Goal: Task Accomplishment & Management: Complete application form

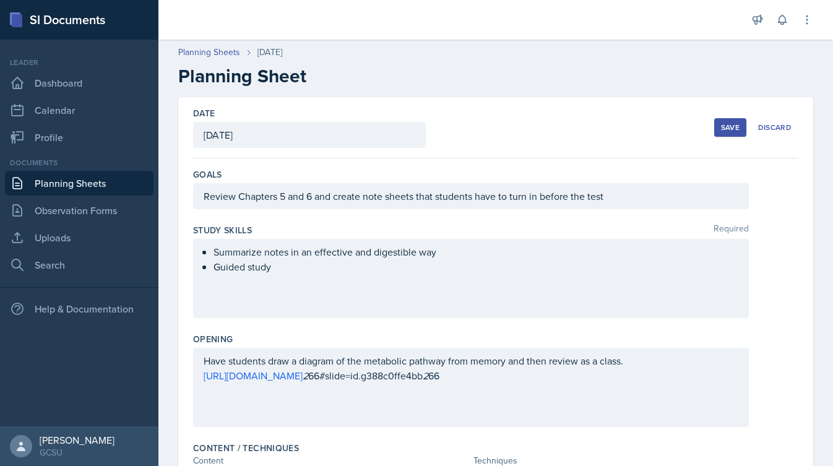
click at [724, 133] on button "Save" at bounding box center [730, 127] width 32 height 19
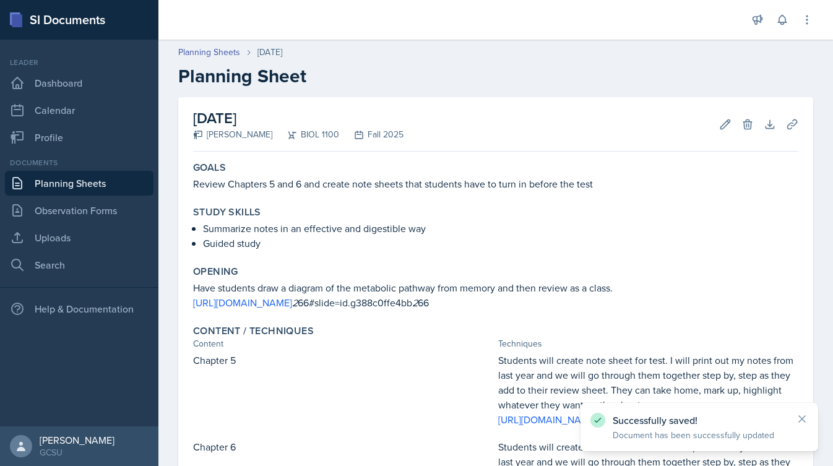
click at [89, 190] on link "Planning Sheets" at bounding box center [79, 183] width 148 height 25
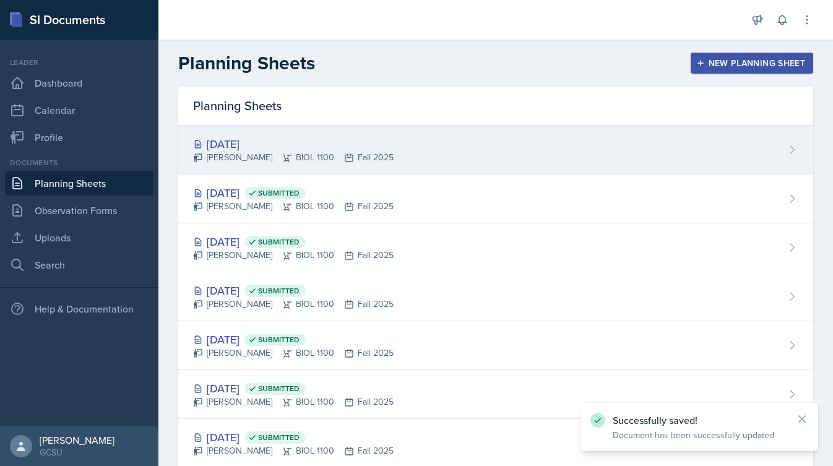
click at [405, 147] on div "[DATE] [PERSON_NAME] BIOL 1100 Fall 2025" at bounding box center [495, 150] width 635 height 49
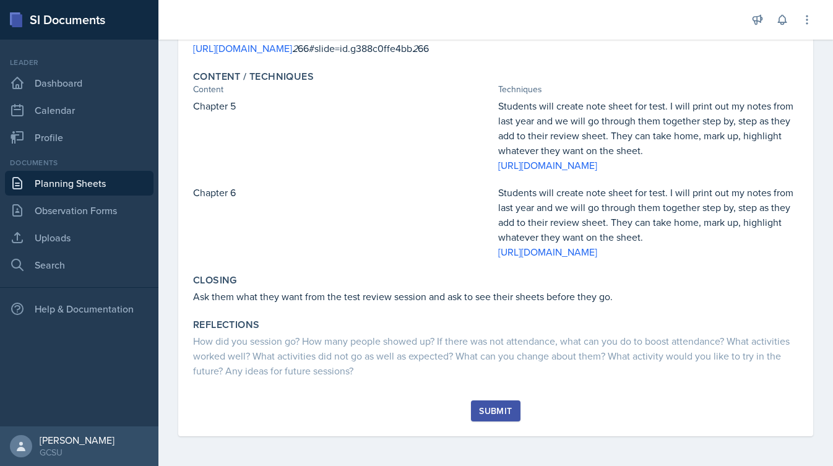
scroll to position [299, 0]
click at [496, 411] on div "Submit" at bounding box center [495, 411] width 33 height 10
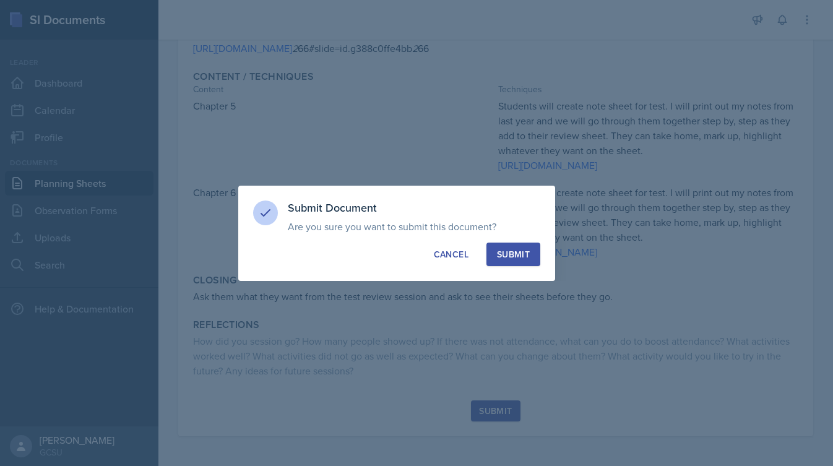
click at [511, 262] on button "Submit" at bounding box center [513, 254] width 54 height 24
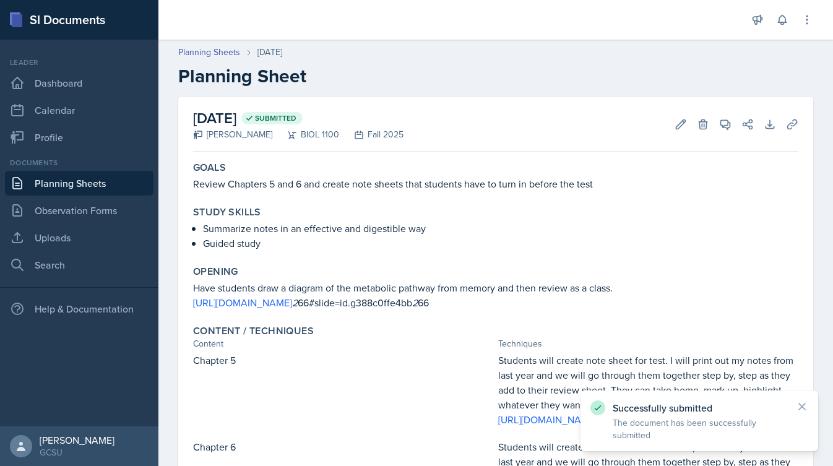
scroll to position [0, 0]
click at [676, 127] on icon at bounding box center [680, 123] width 9 height 9
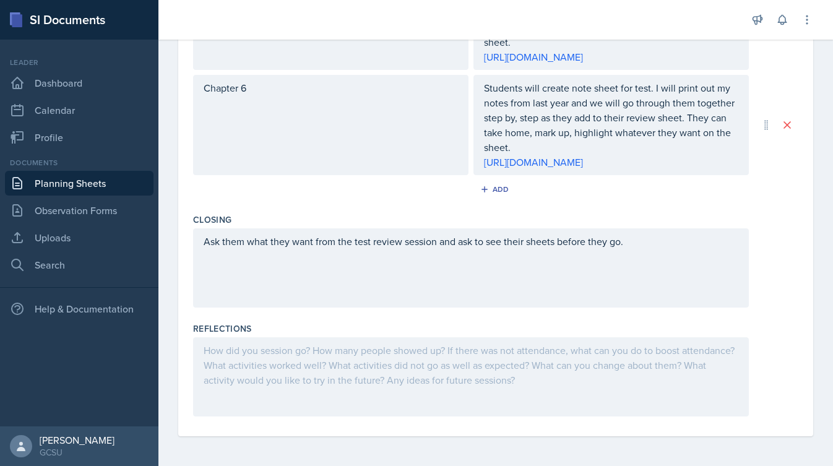
scroll to position [518, 0]
click at [345, 403] on div at bounding box center [471, 376] width 556 height 79
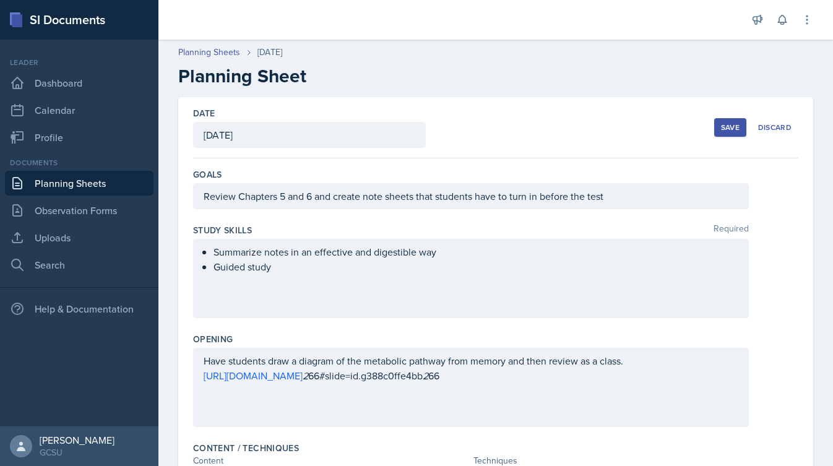
scroll to position [0, 0]
click at [743, 121] on button "Save" at bounding box center [730, 127] width 32 height 19
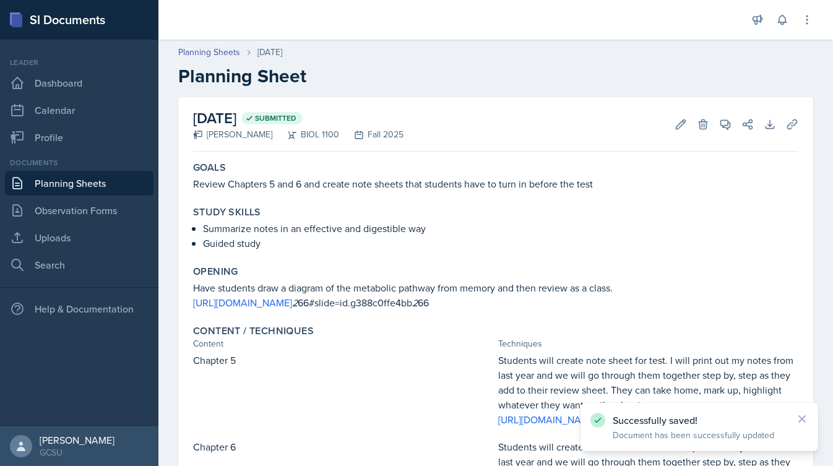
click at [108, 187] on link "Planning Sheets" at bounding box center [79, 183] width 148 height 25
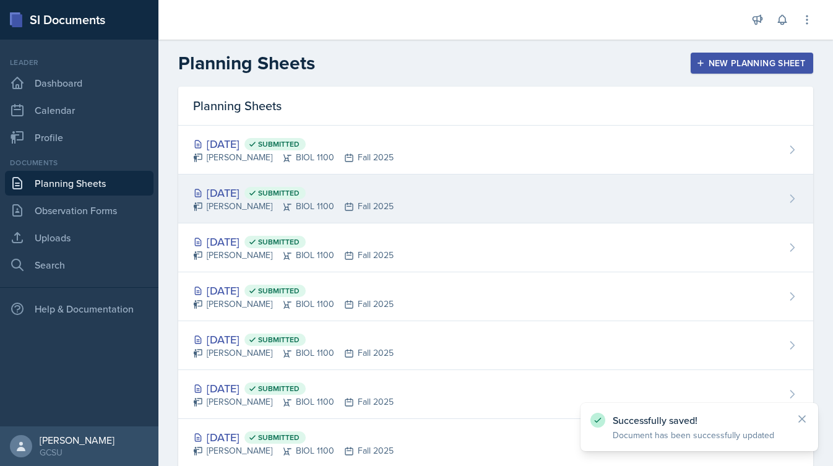
click at [409, 202] on div "[DATE] Submitted [PERSON_NAME] BIOL 1100 Fall 2025" at bounding box center [495, 198] width 635 height 49
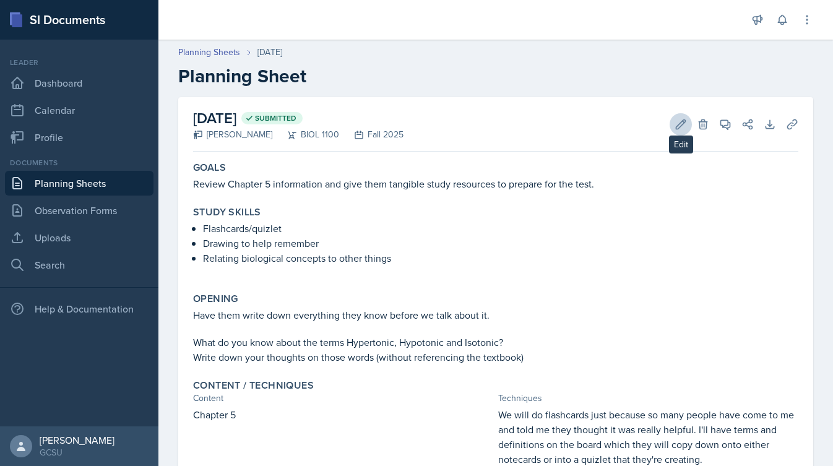
click at [682, 120] on icon at bounding box center [680, 124] width 12 height 12
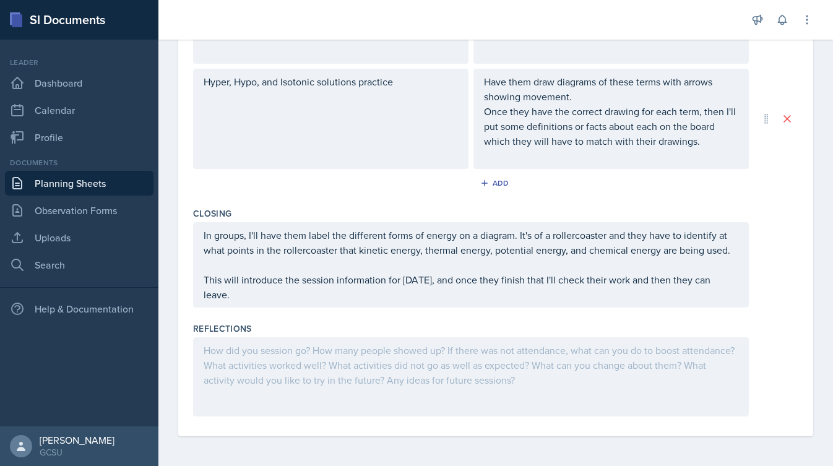
click at [352, 375] on div at bounding box center [471, 376] width 556 height 79
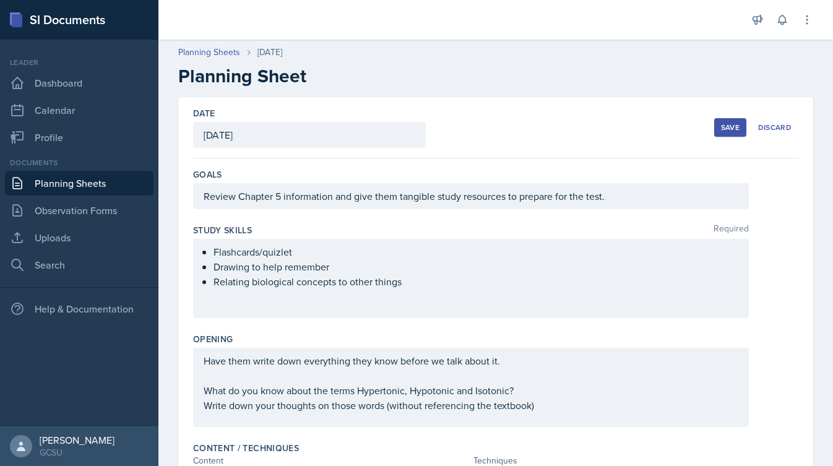
click at [734, 131] on div "Save" at bounding box center [730, 127] width 19 height 10
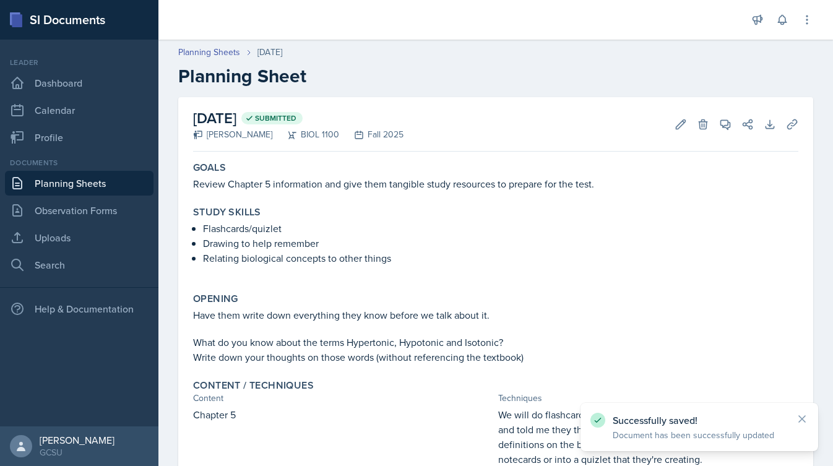
click at [95, 189] on link "Planning Sheets" at bounding box center [79, 183] width 148 height 25
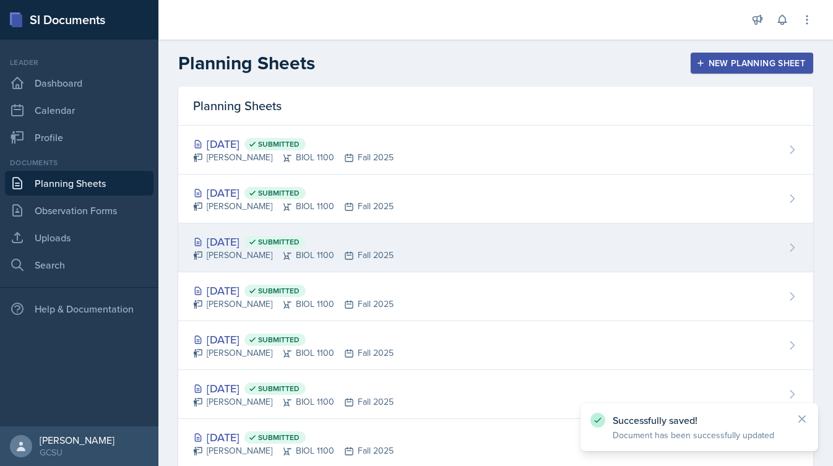
click at [241, 244] on div "[DATE] Submitted" at bounding box center [293, 241] width 200 height 17
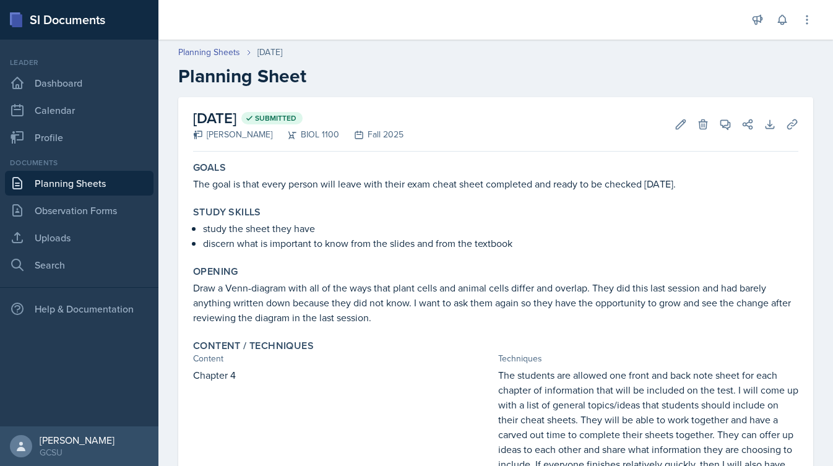
scroll to position [-1, 0]
click at [88, 186] on link "Planning Sheets" at bounding box center [79, 183] width 148 height 25
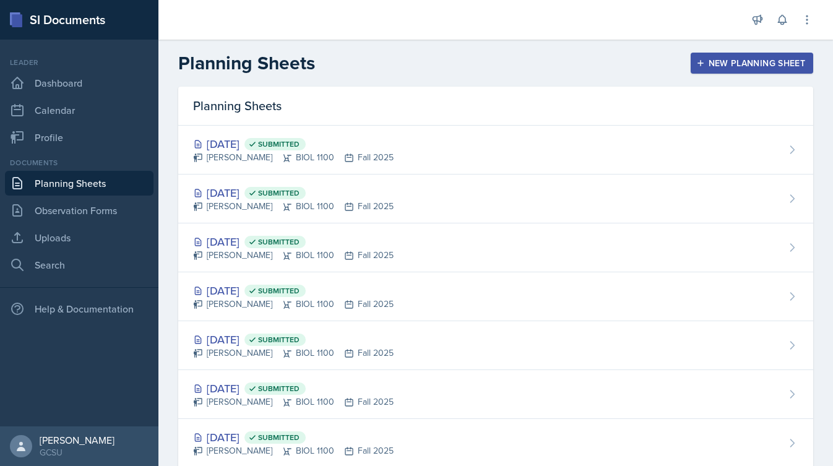
click at [751, 66] on div "New Planning Sheet" at bounding box center [751, 63] width 106 height 10
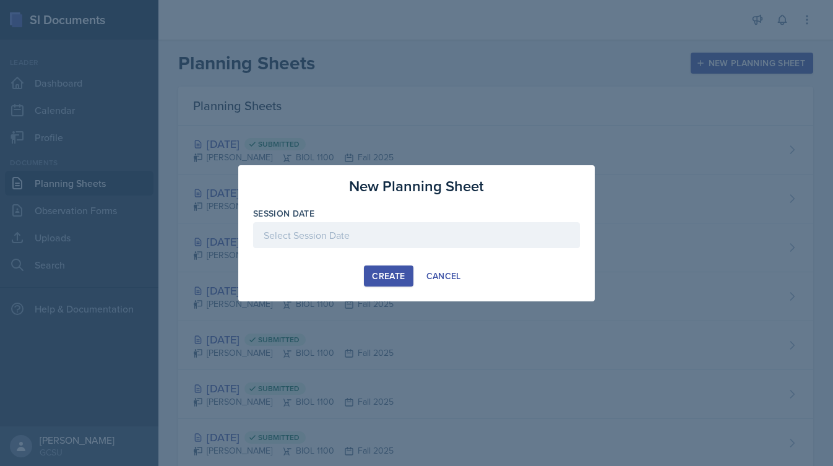
click at [333, 226] on div at bounding box center [416, 235] width 327 height 26
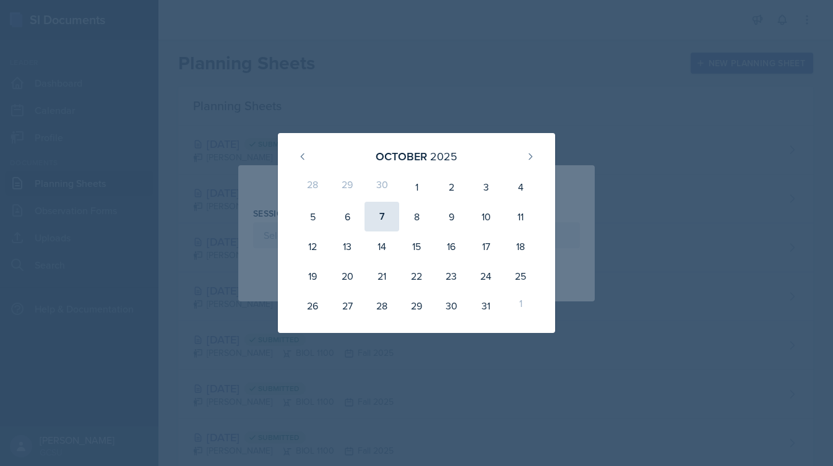
click at [387, 217] on div "7" at bounding box center [381, 217] width 35 height 30
type input "[DATE]"
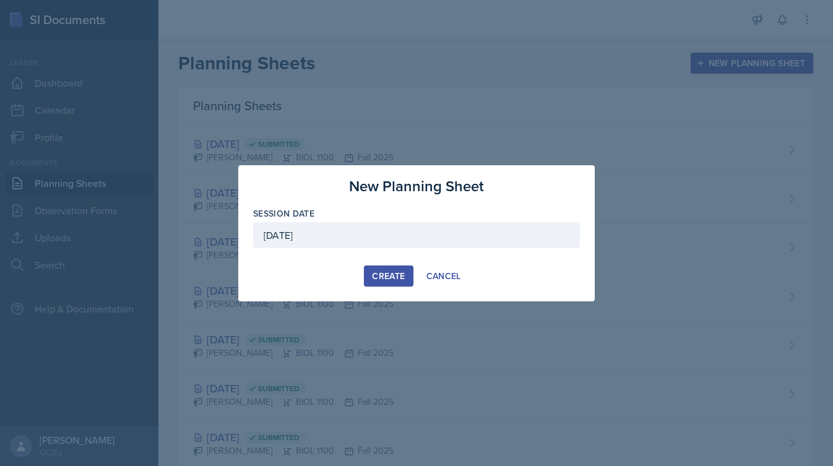
click at [395, 268] on button "Create" at bounding box center [388, 275] width 49 height 21
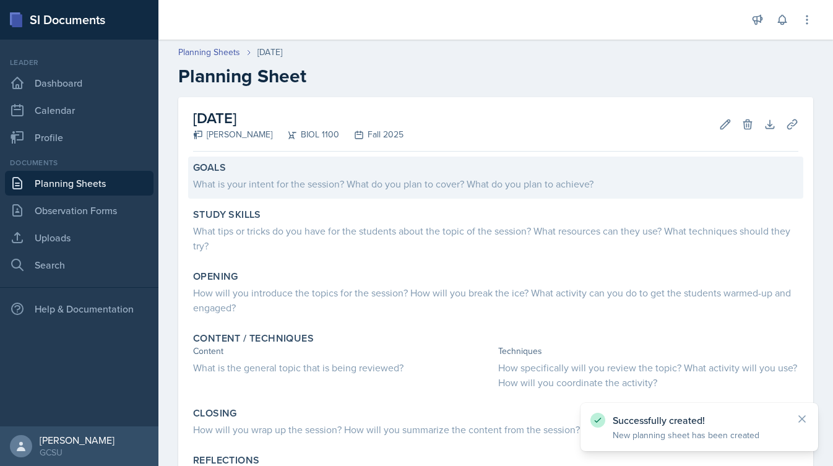
click at [301, 185] on div "What is your intent for the session? What do you plan to cover? What do you pla…" at bounding box center [495, 183] width 605 height 15
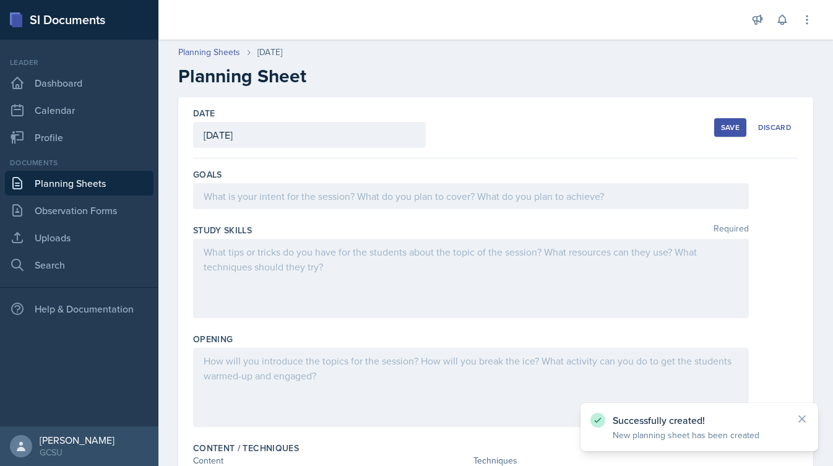
click at [302, 195] on div at bounding box center [471, 196] width 556 height 26
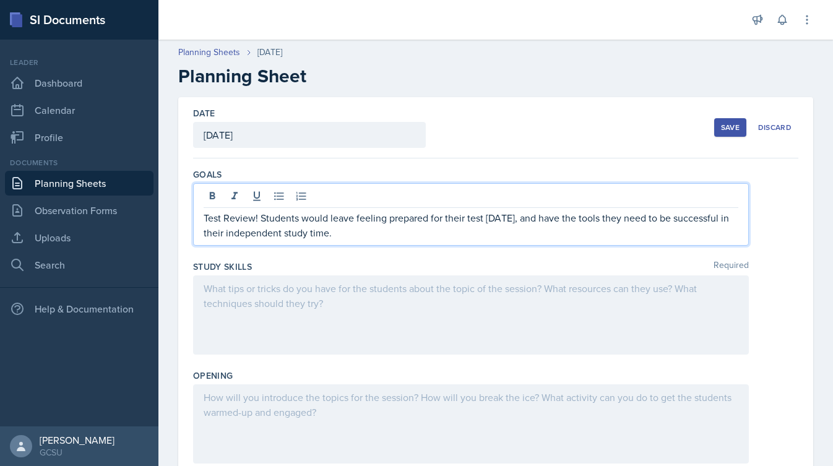
click at [326, 259] on div "Study Skills Required" at bounding box center [495, 309] width 605 height 109
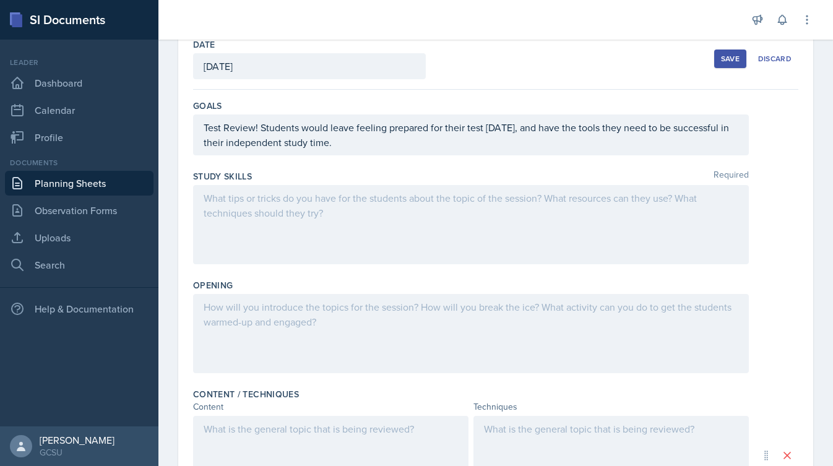
scroll to position [80, 0]
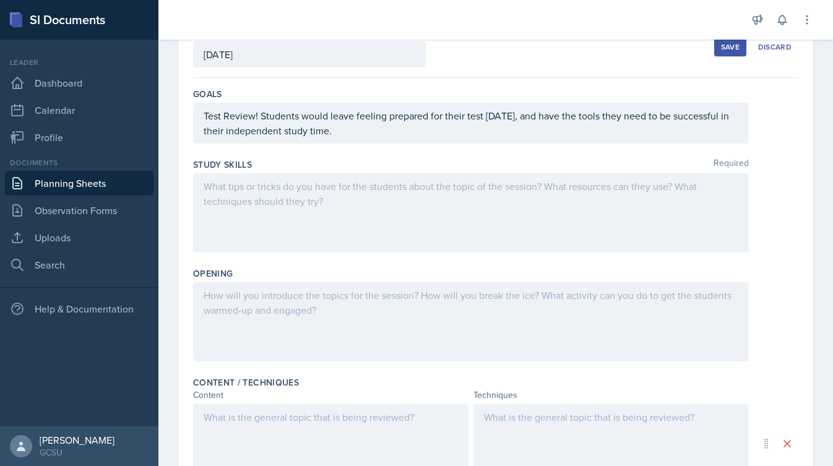
click at [403, 161] on div "Study Skills Required" at bounding box center [495, 164] width 605 height 12
click at [410, 195] on div at bounding box center [471, 212] width 556 height 79
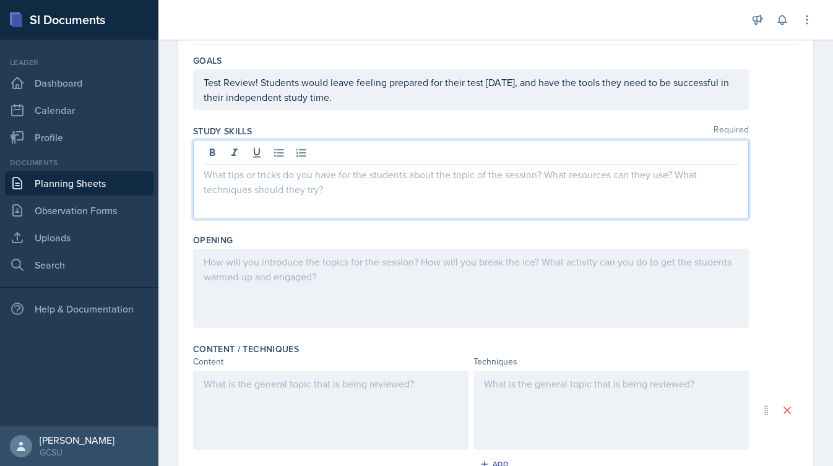
scroll to position [116, 0]
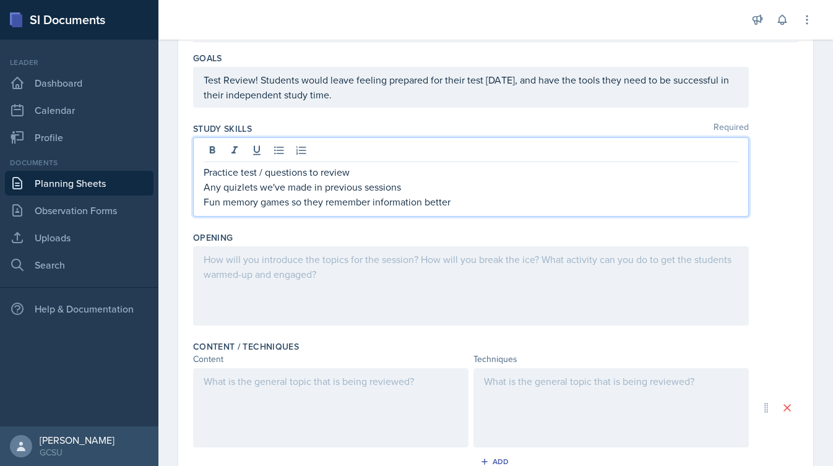
click at [389, 237] on div "Opening" at bounding box center [495, 237] width 605 height 12
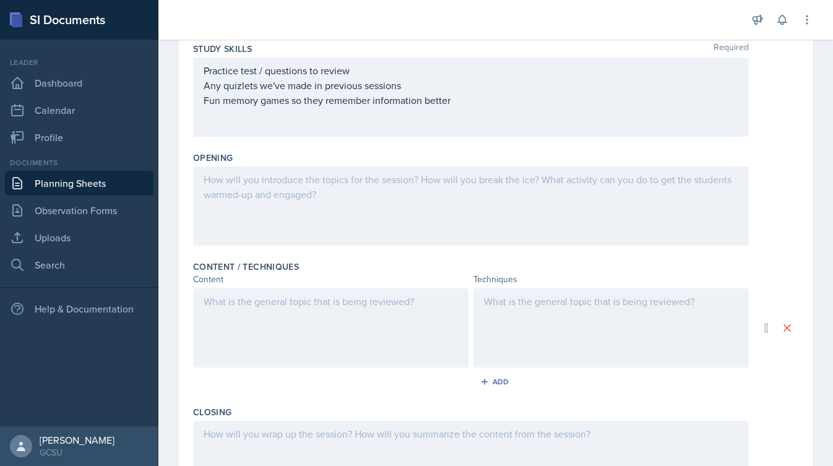
scroll to position [204, 0]
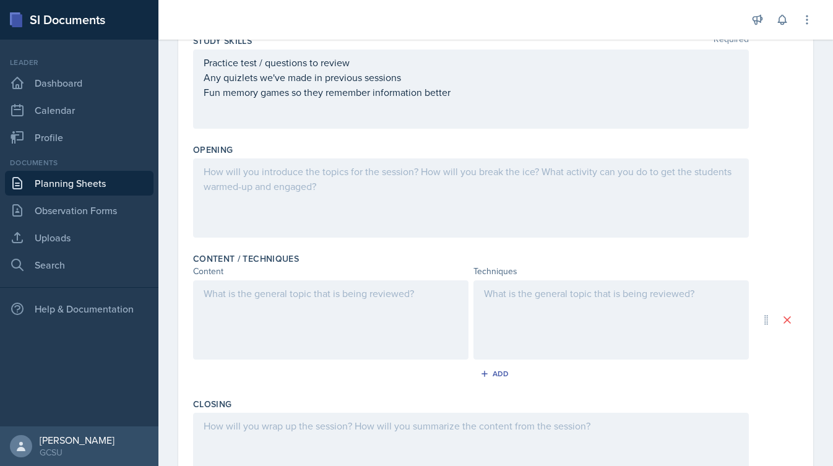
click at [432, 188] on div at bounding box center [471, 197] width 556 height 79
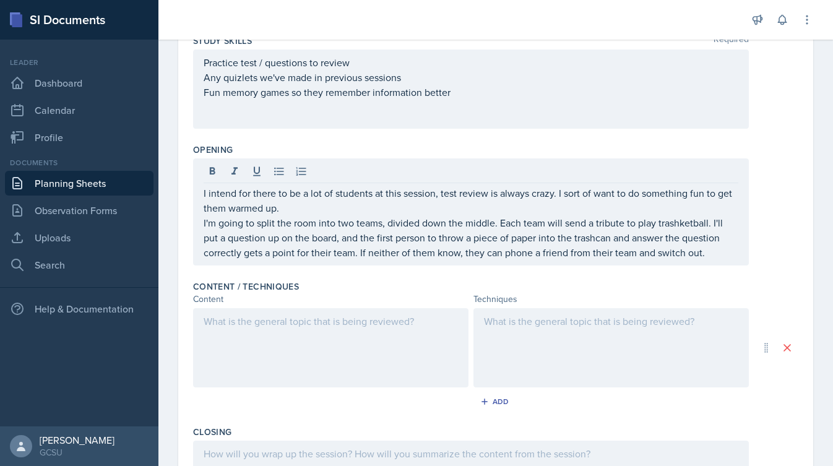
click at [304, 328] on div at bounding box center [330, 347] width 275 height 79
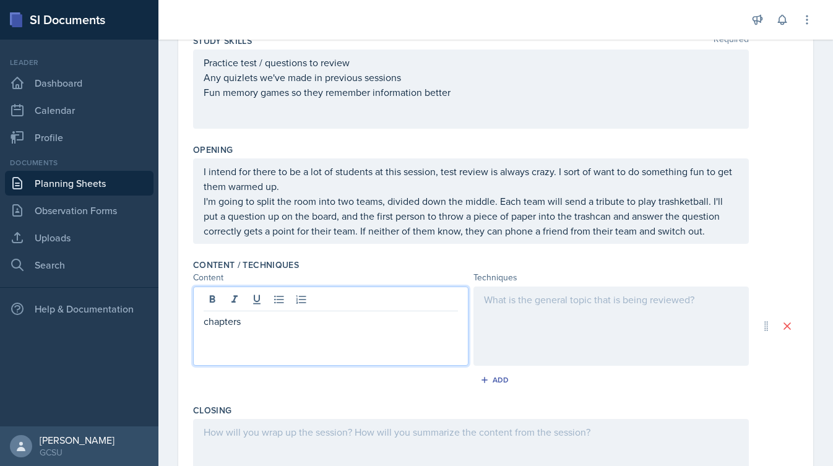
click at [208, 323] on p "chapters" at bounding box center [331, 321] width 254 height 15
click at [318, 319] on p "Chapters" at bounding box center [331, 321] width 254 height 15
click at [523, 330] on div at bounding box center [610, 325] width 275 height 79
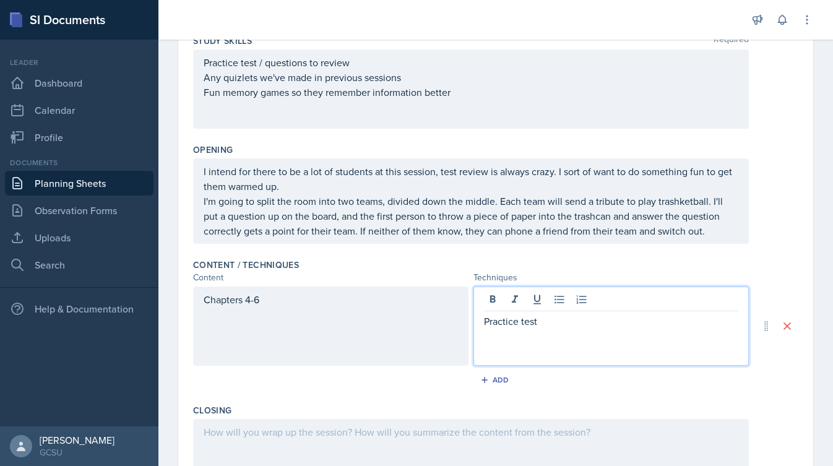
click at [611, 397] on div "Content / Techniques Content Techniques Chapters 4-6 Practice test Add" at bounding box center [495, 326] width 605 height 145
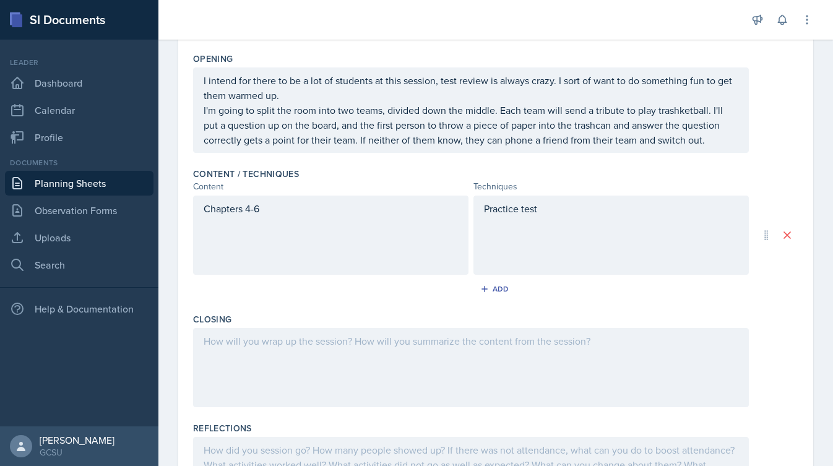
scroll to position [301, 0]
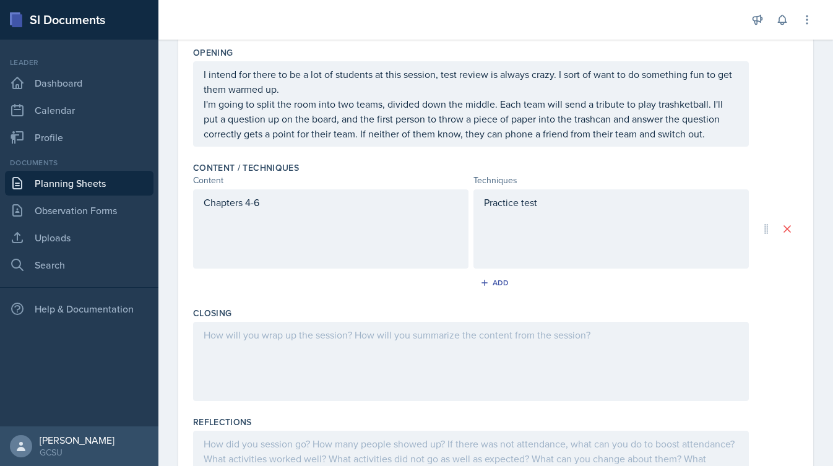
click at [583, 205] on div "Practice test" at bounding box center [610, 228] width 275 height 79
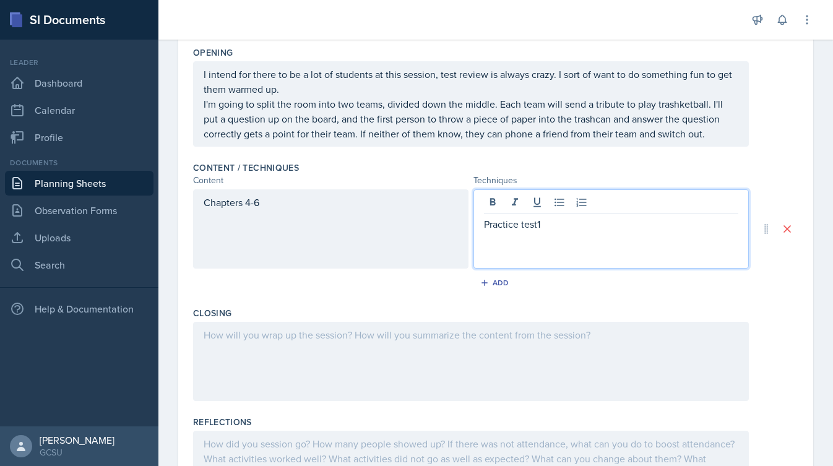
click at [570, 299] on div "Content / Techniques Content Techniques Chapters 4-6 Practice test1 Add" at bounding box center [495, 229] width 605 height 145
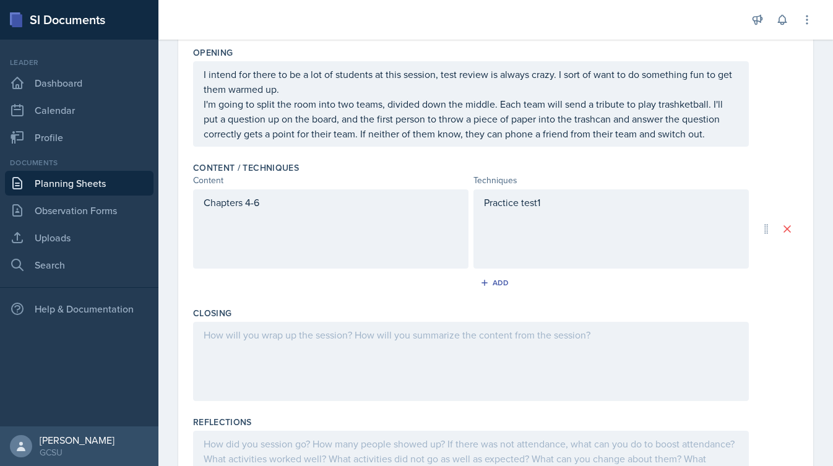
click at [591, 197] on div "Practice test1" at bounding box center [610, 228] width 275 height 79
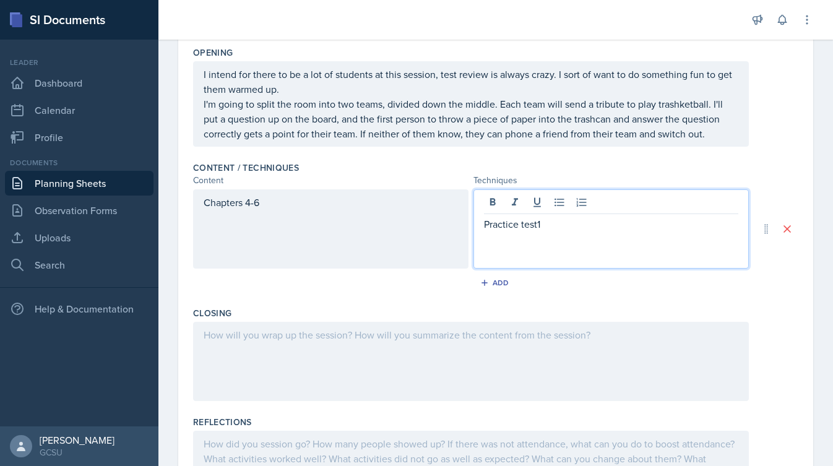
click at [574, 236] on div "Practice test1" at bounding box center [610, 228] width 275 height 79
click at [556, 228] on p "Practice test1" at bounding box center [611, 224] width 254 height 15
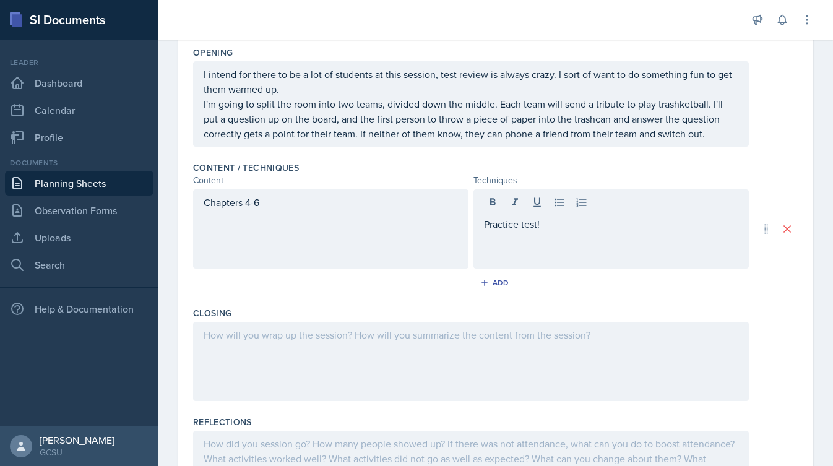
click at [393, 358] on div at bounding box center [471, 361] width 556 height 79
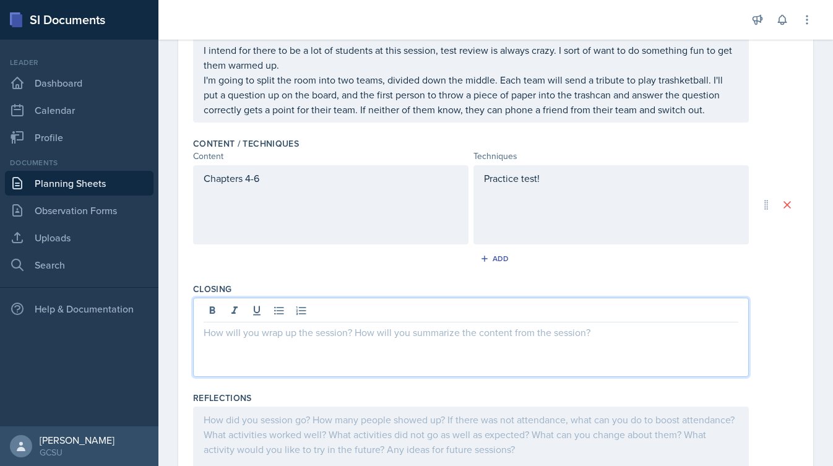
scroll to position [321, 0]
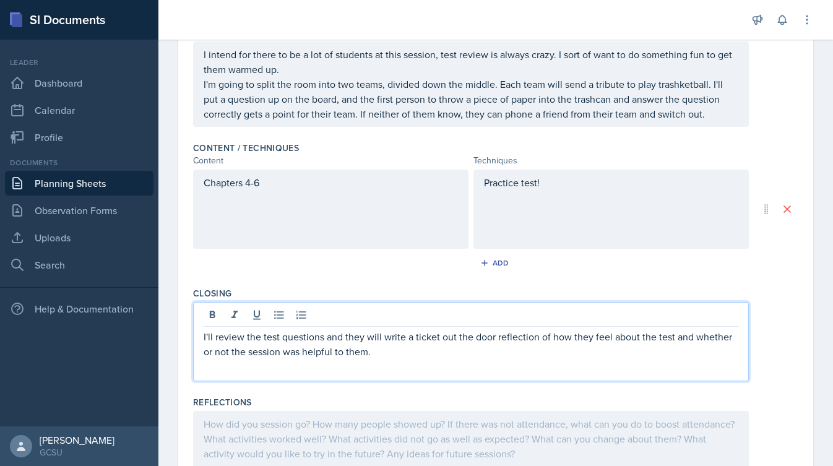
click at [522, 279] on div "Content / Techniques Content Techniques Chapters 4-6 Practice test! Add" at bounding box center [495, 209] width 605 height 145
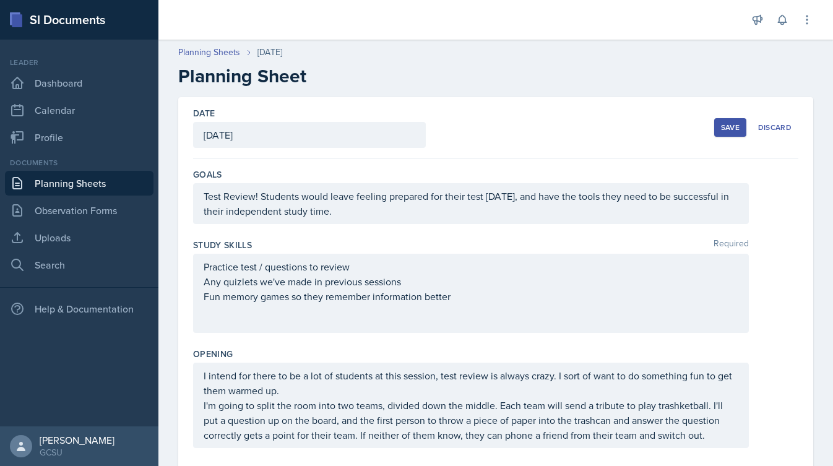
scroll to position [0, 0]
click at [723, 126] on div "Save" at bounding box center [730, 127] width 19 height 10
